Goal: Task Accomplishment & Management: Manage account settings

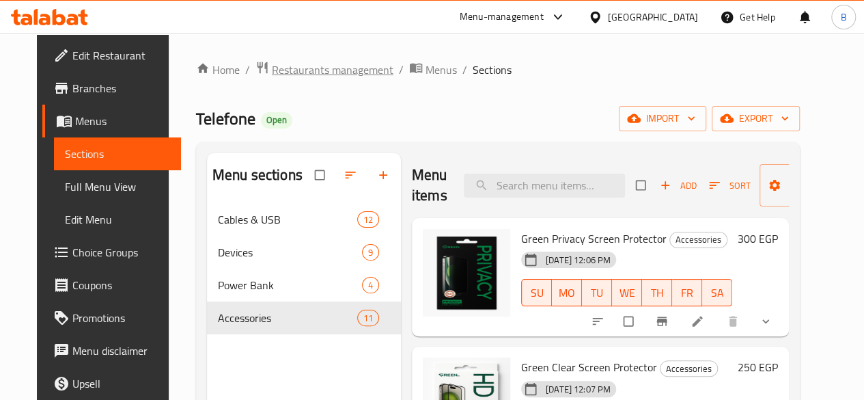
click at [334, 67] on span "Restaurants management" at bounding box center [333, 70] width 122 height 16
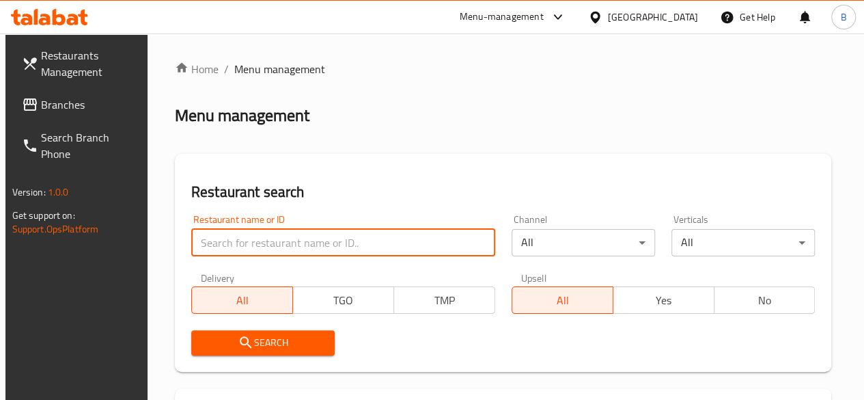
click at [277, 230] on input "search" at bounding box center [343, 242] width 304 height 27
type input "elshamy"
click button "Search" at bounding box center [263, 342] width 144 height 25
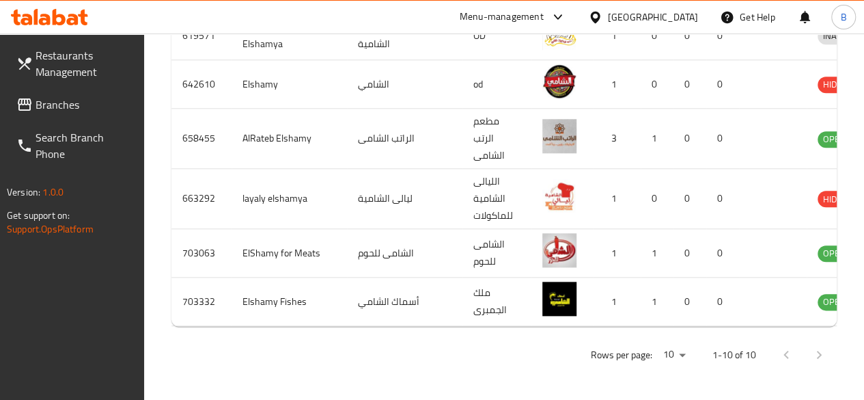
scroll to position [741, 0]
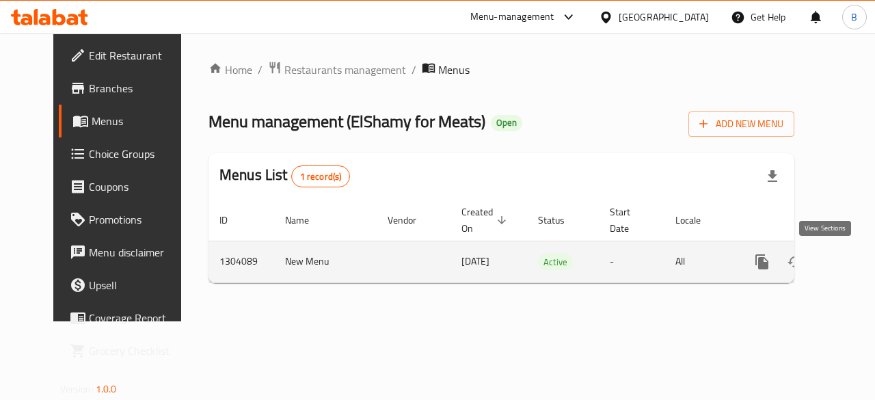
click at [852, 256] on icon "enhanced table" at bounding box center [860, 262] width 16 height 16
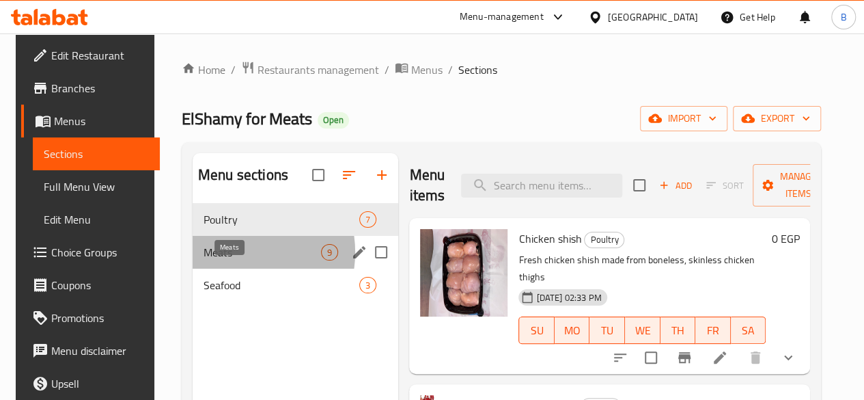
click at [228, 260] on span "Meats" at bounding box center [263, 252] width 118 height 16
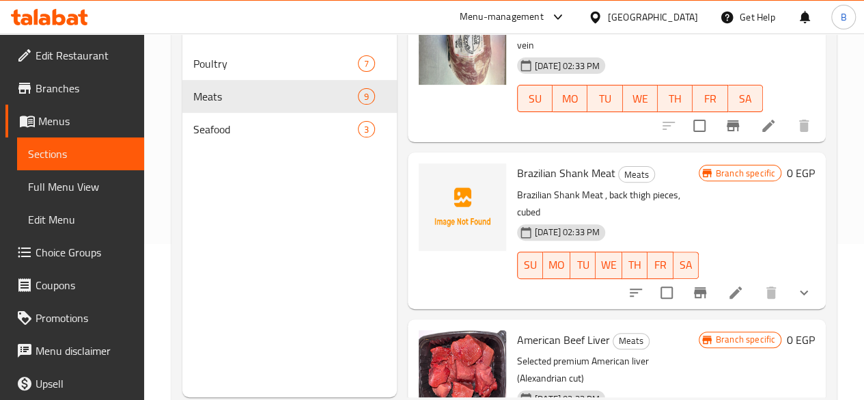
scroll to position [1032, 0]
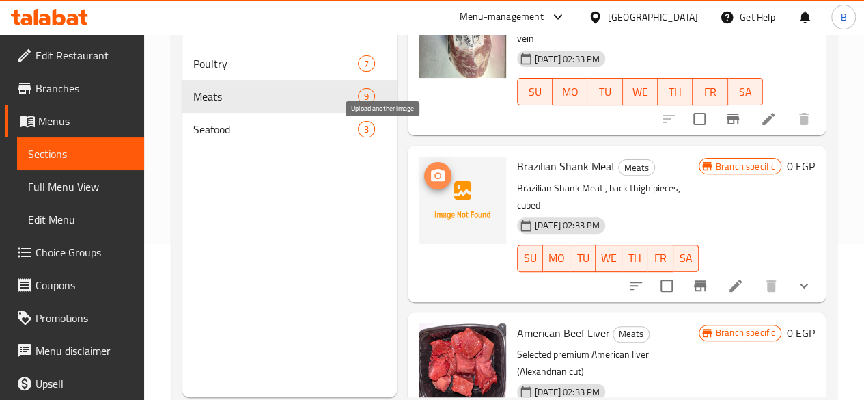
click at [430, 167] on icon "upload picture" at bounding box center [438, 175] width 16 height 16
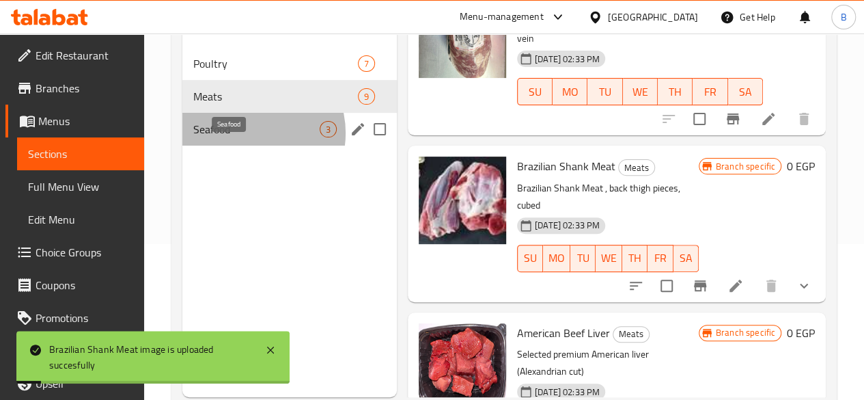
click at [249, 137] on span "Seafood" at bounding box center [256, 129] width 126 height 16
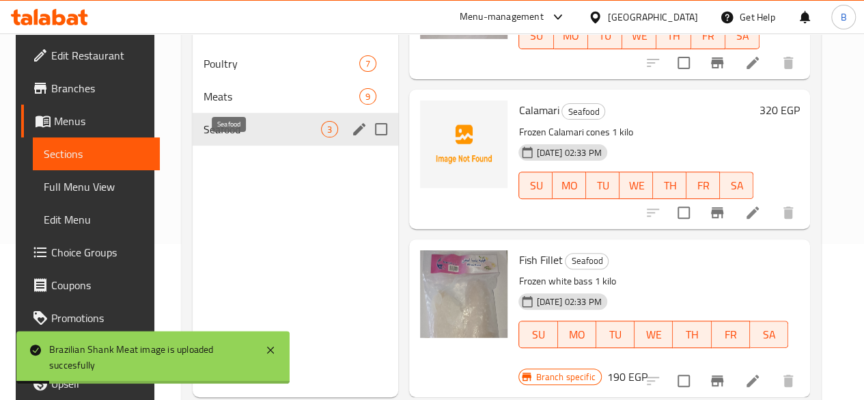
scroll to position [103, 0]
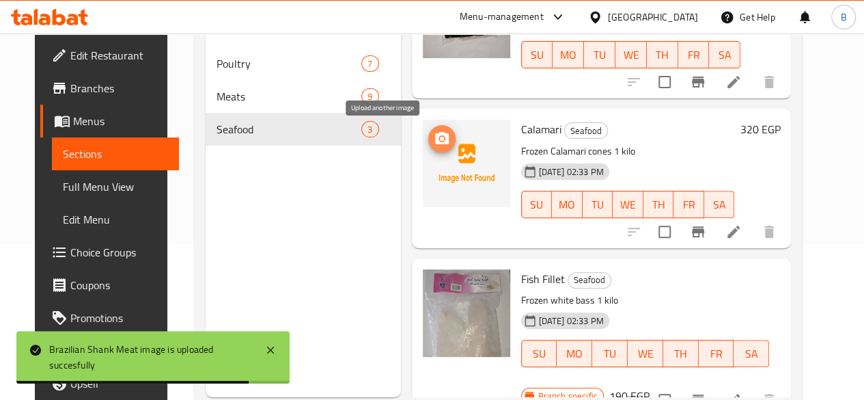
click at [435, 143] on icon "upload picture" at bounding box center [442, 138] width 14 height 12
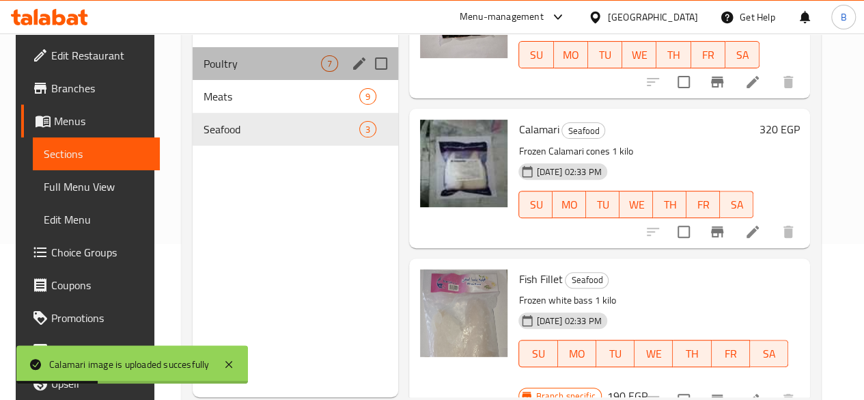
click at [286, 76] on div "Poultry 7" at bounding box center [296, 63] width 206 height 33
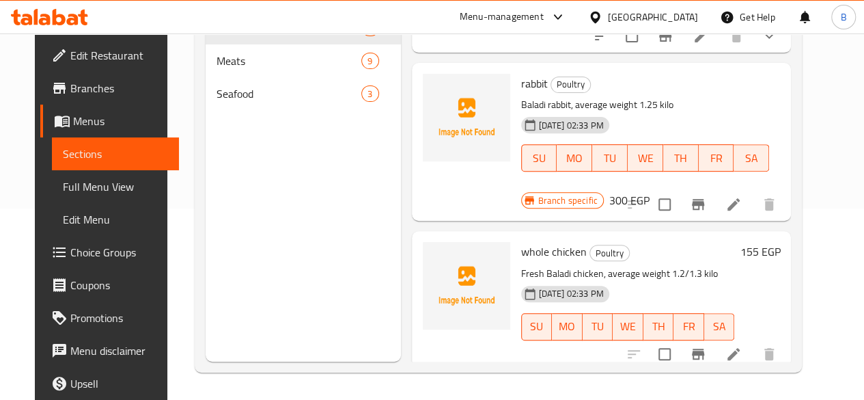
scroll to position [333, 0]
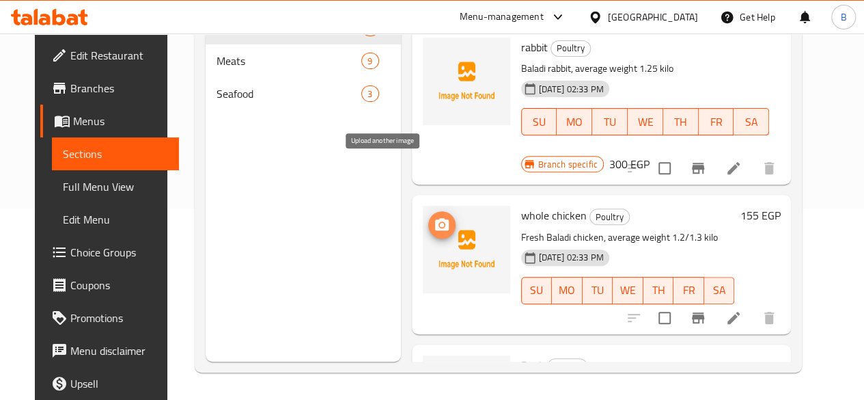
click at [439, 223] on circle "upload picture" at bounding box center [441, 225] width 4 height 4
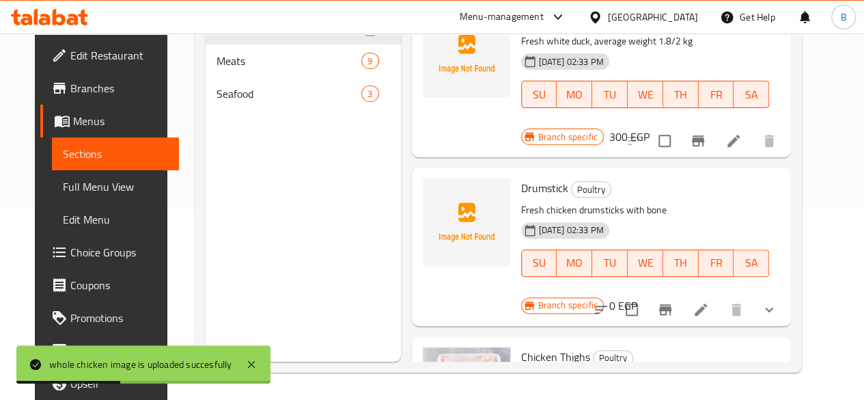
scroll to position [700, 0]
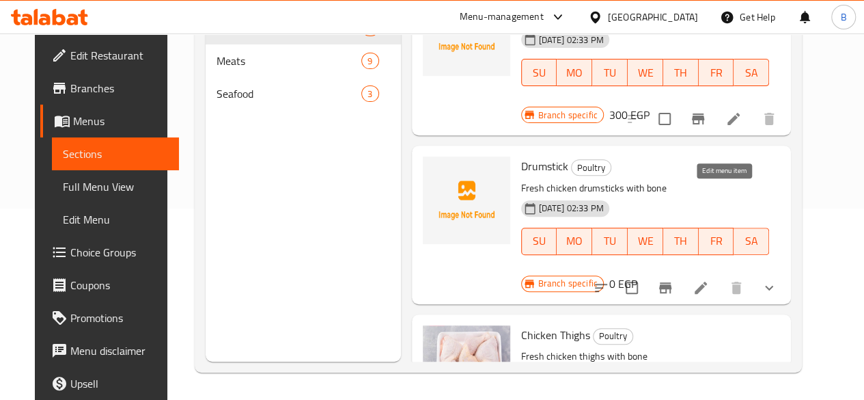
click at [709, 280] on icon at bounding box center [701, 288] width 16 height 16
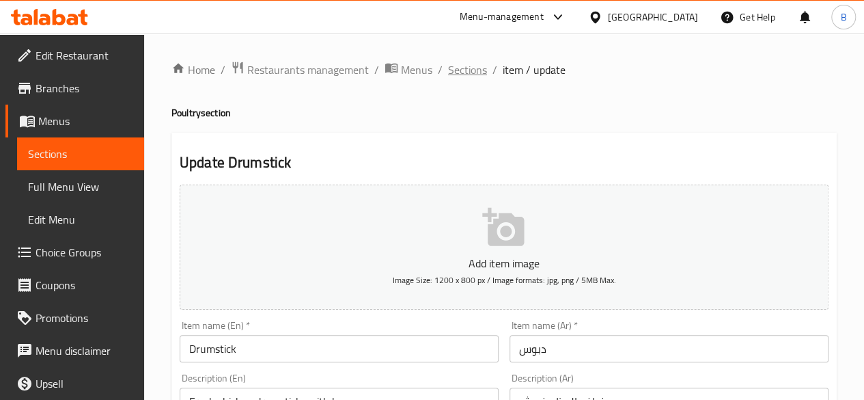
click at [470, 62] on span "Sections" at bounding box center [467, 70] width 39 height 16
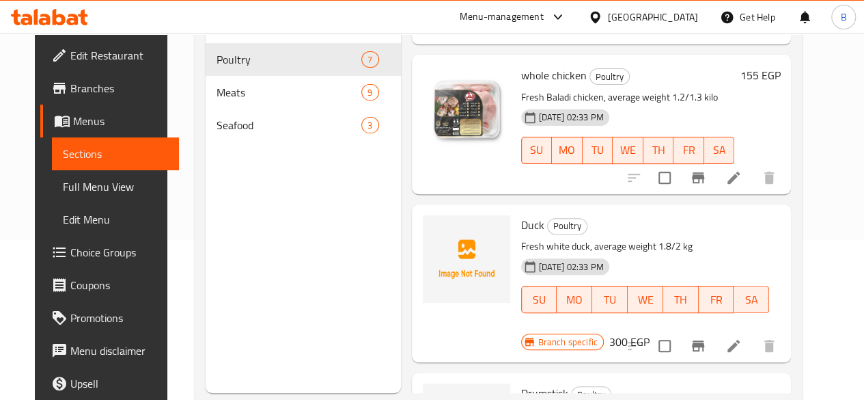
scroll to position [183, 0]
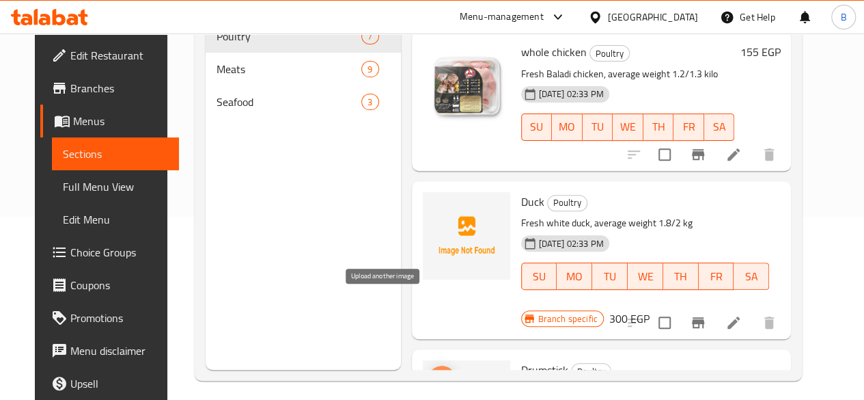
click at [435, 372] on icon "upload picture" at bounding box center [442, 378] width 14 height 12
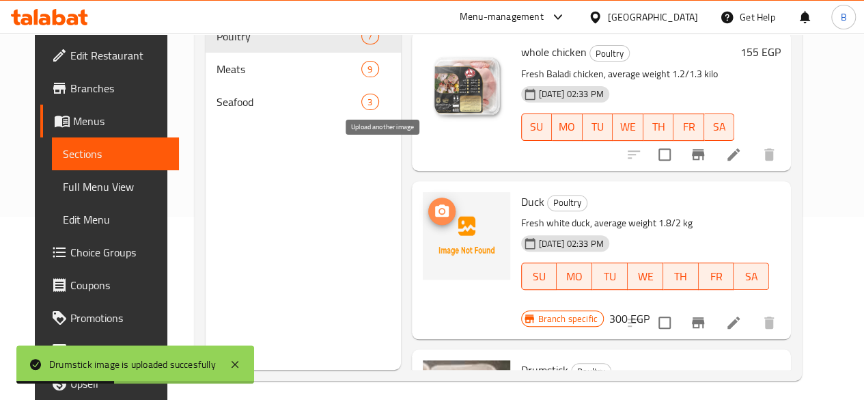
click at [435, 204] on icon "upload picture" at bounding box center [442, 210] width 14 height 12
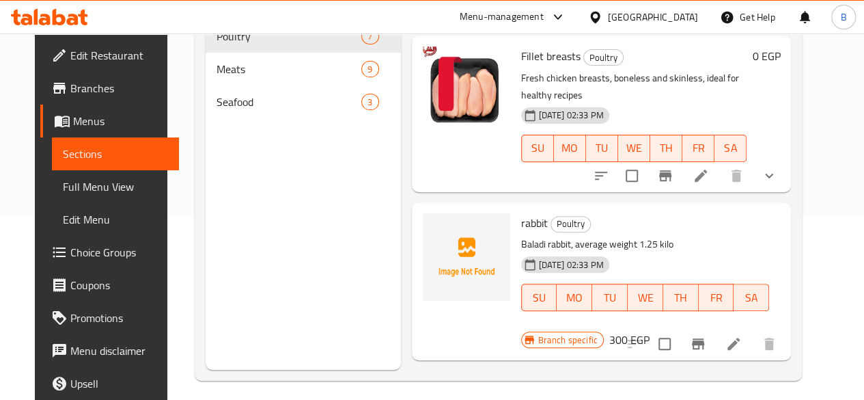
scroll to position [161, 0]
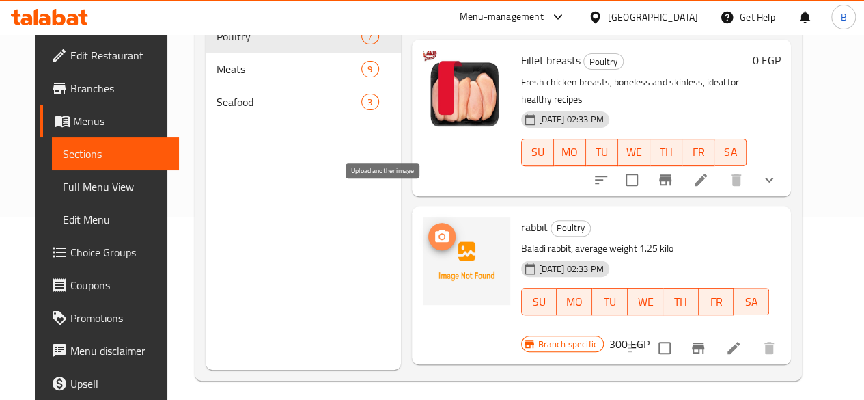
click at [435, 230] on icon "upload picture" at bounding box center [442, 236] width 14 height 12
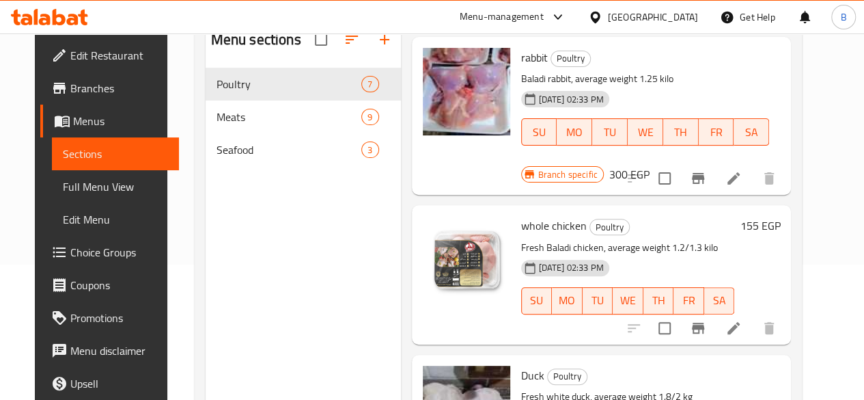
scroll to position [0, 0]
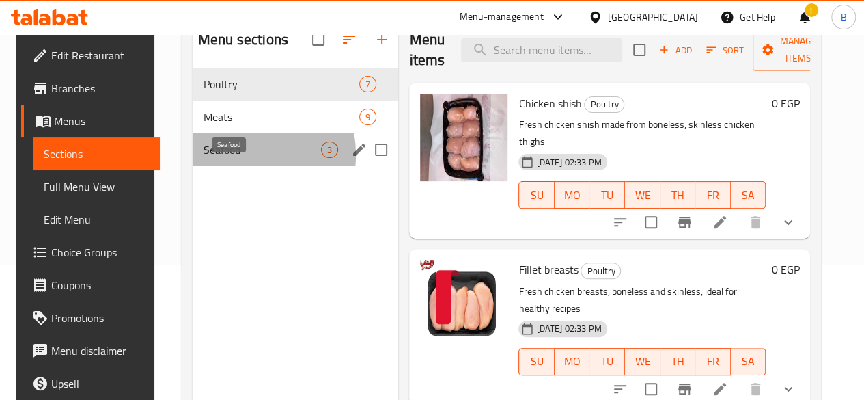
click at [225, 158] on span "Seafood" at bounding box center [263, 149] width 118 height 16
